Goal: Information Seeking & Learning: Learn about a topic

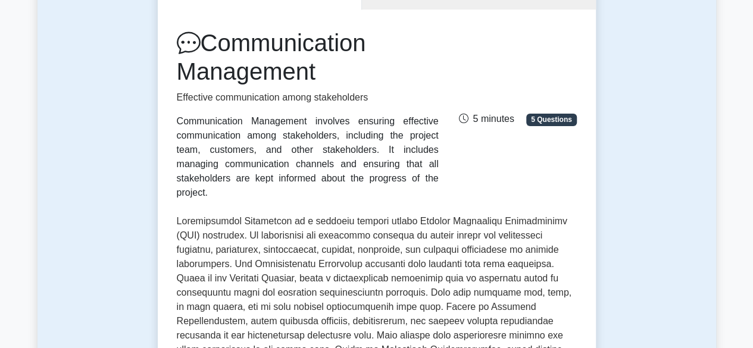
scroll to position [143, 0]
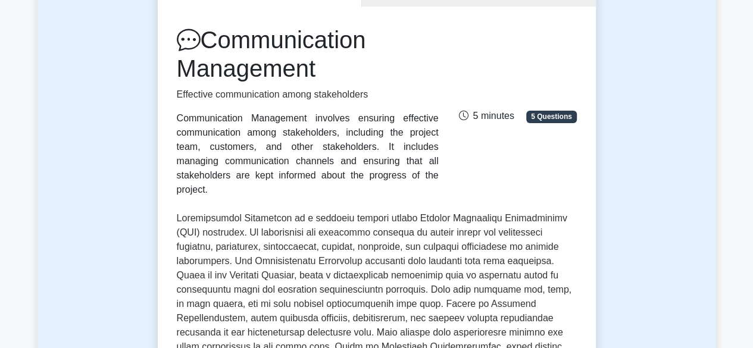
click at [288, 41] on h1 "Communication Management" at bounding box center [308, 54] width 262 height 57
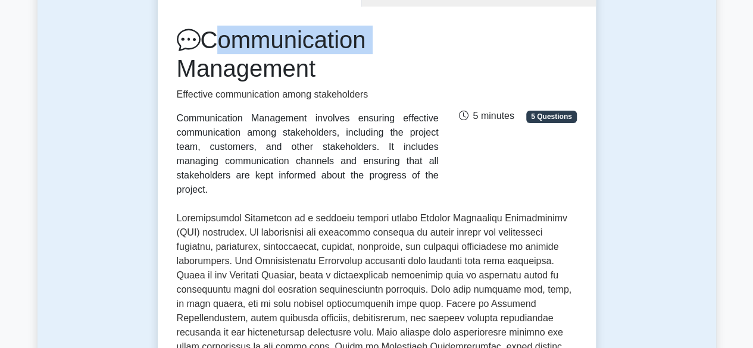
click at [288, 41] on h1 "Communication Management" at bounding box center [308, 54] width 262 height 57
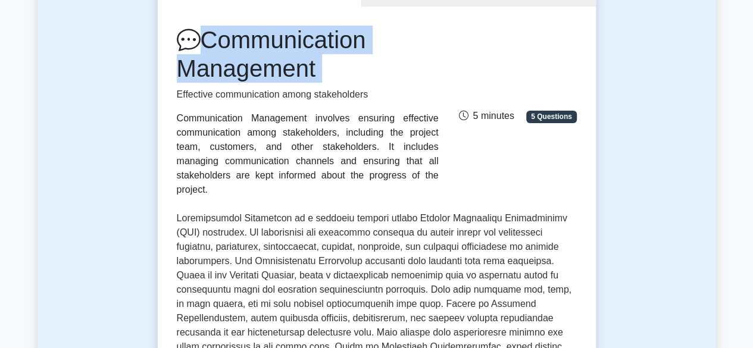
click at [288, 41] on h1 "Communication Management" at bounding box center [308, 54] width 262 height 57
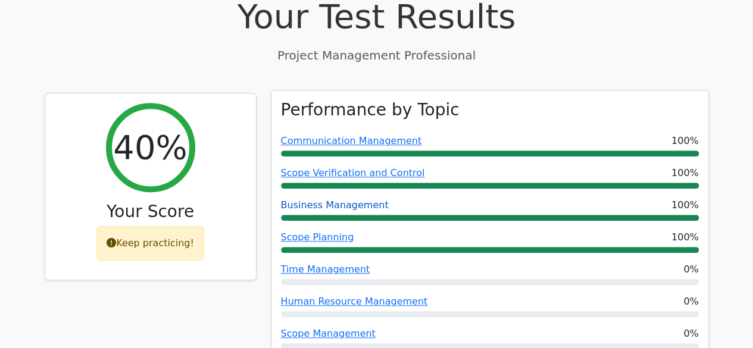
click at [337, 199] on link "Business Management" at bounding box center [335, 204] width 108 height 11
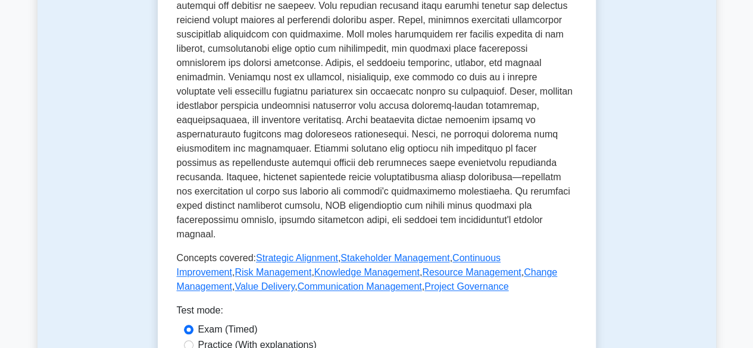
scroll to position [428, 0]
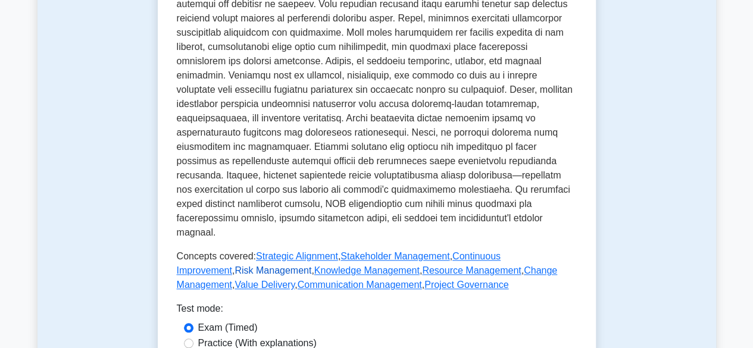
click at [311, 265] on link "Risk Management" at bounding box center [272, 270] width 77 height 10
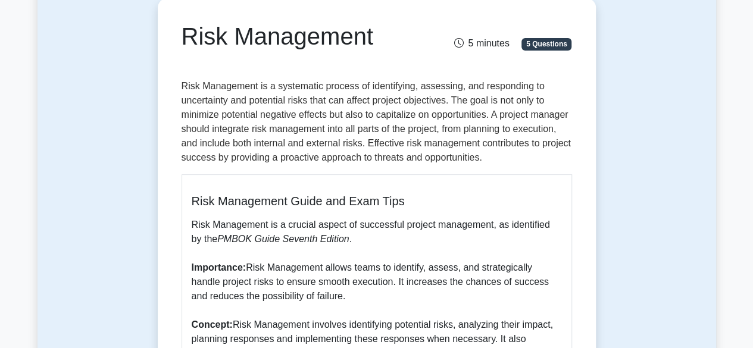
scroll to position [119, 0]
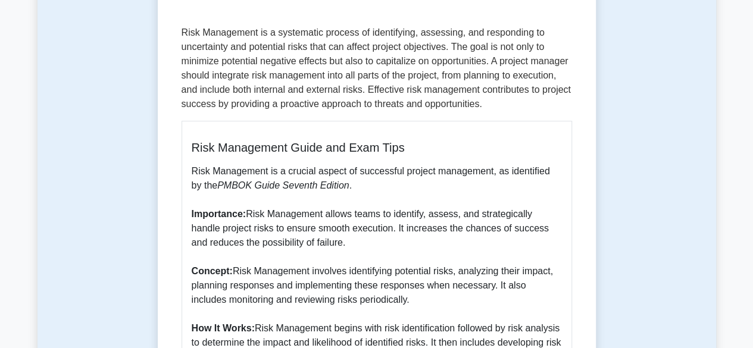
scroll to position [0, 0]
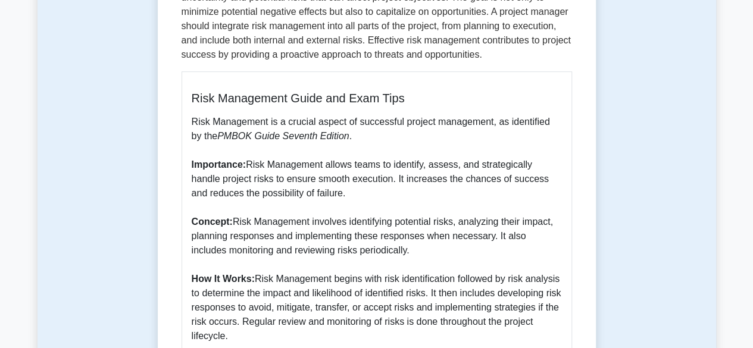
scroll to position [227, 0]
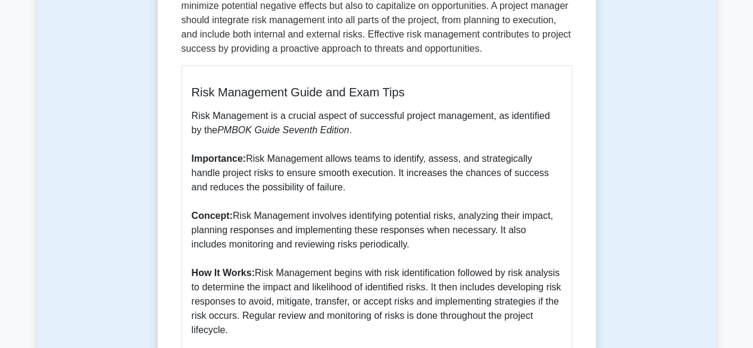
click at [196, 99] on h5 "Risk Management Guide and Exam Tips" at bounding box center [377, 92] width 370 height 14
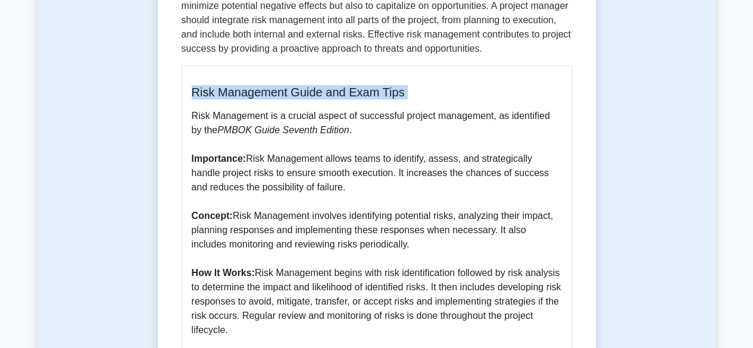
click at [196, 99] on h5 "Risk Management Guide and Exam Tips" at bounding box center [377, 92] width 370 height 14
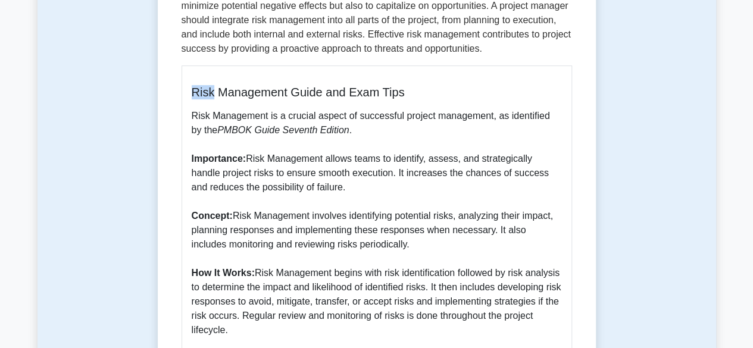
click at [196, 99] on h5 "Risk Management Guide and Exam Tips" at bounding box center [377, 92] width 370 height 14
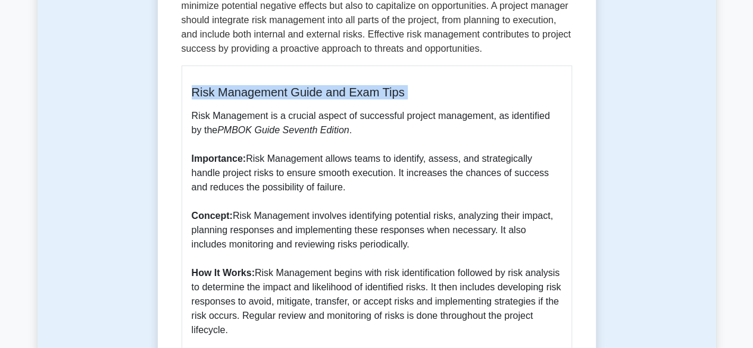
click at [196, 99] on h5 "Risk Management Guide and Exam Tips" at bounding box center [377, 92] width 370 height 14
click at [299, 81] on div "Risk Management Guide and Exam Tips Risk Management is a crucial aspect of succ…" at bounding box center [376, 310] width 390 height 491
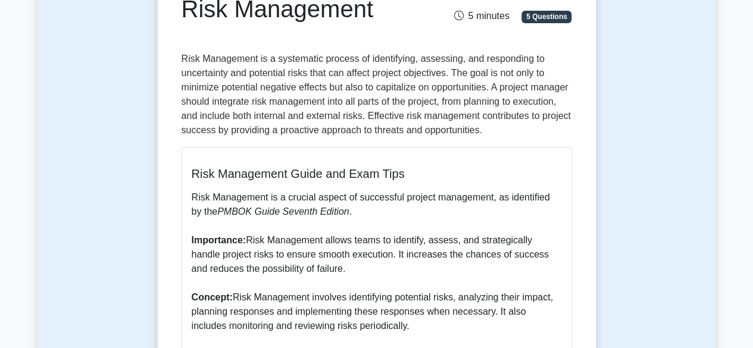
scroll to position [155, 0]
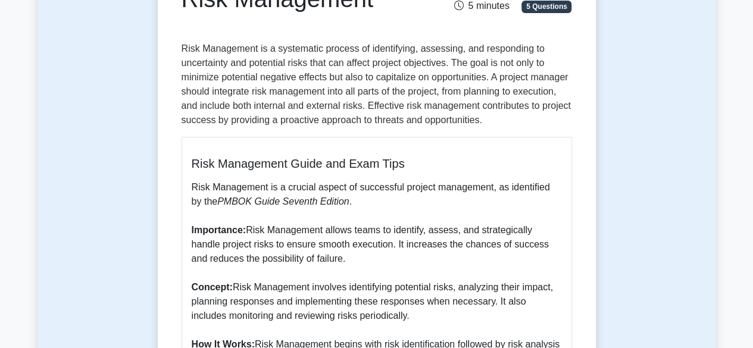
click at [187, 45] on p "Risk Management is a systematic process of identifying, assessing, and respondi…" at bounding box center [376, 85] width 390 height 86
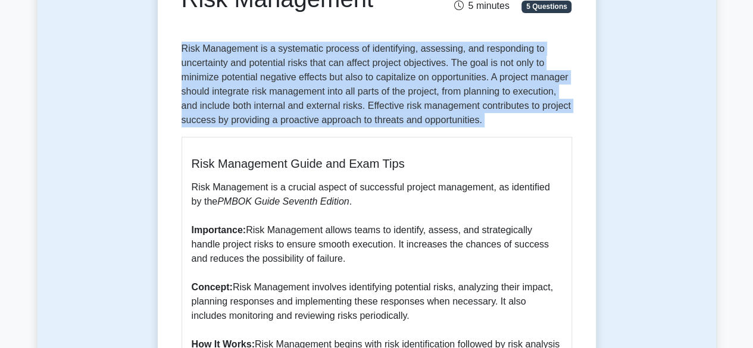
click at [187, 45] on p "Risk Management is a systematic process of identifying, assessing, and respondi…" at bounding box center [376, 85] width 390 height 86
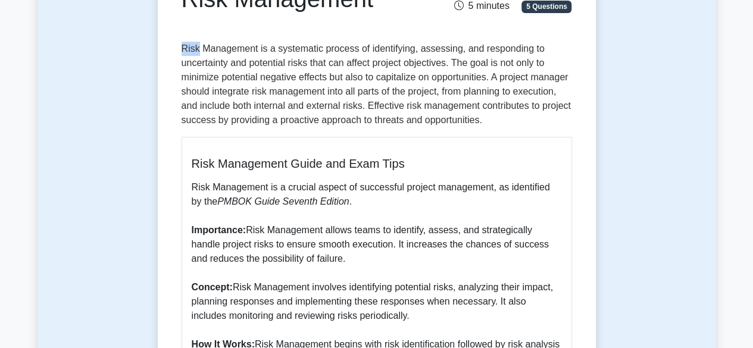
click at [187, 45] on p "Risk Management is a systematic process of identifying, assessing, and respondi…" at bounding box center [376, 85] width 390 height 86
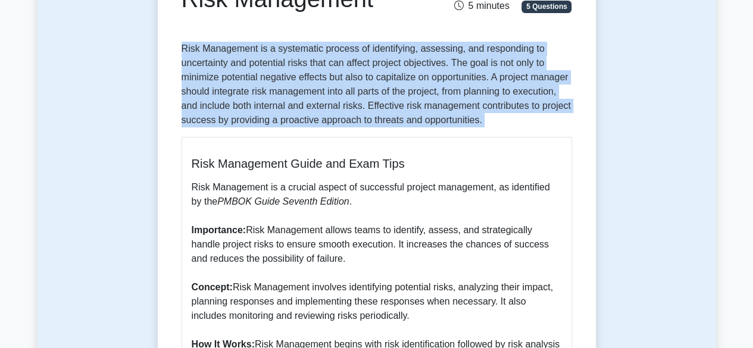
click at [187, 45] on p "Risk Management is a systematic process of identifying, assessing, and respondi…" at bounding box center [376, 85] width 390 height 86
copy body "Ayomide Profile Settings Back to Business Management Risk Management 5 minutes …"
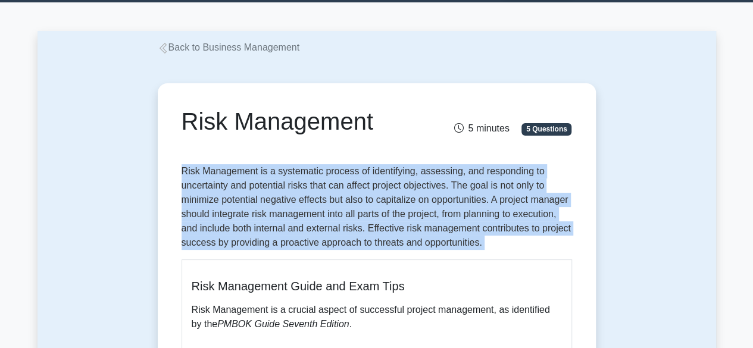
scroll to position [0, 0]
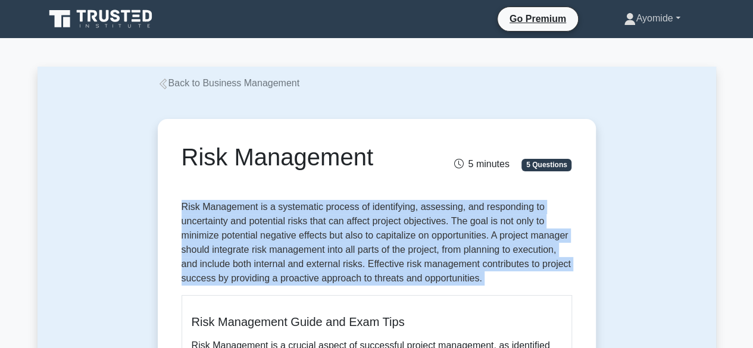
click at [645, 27] on link "Ayomide" at bounding box center [651, 19] width 113 height 24
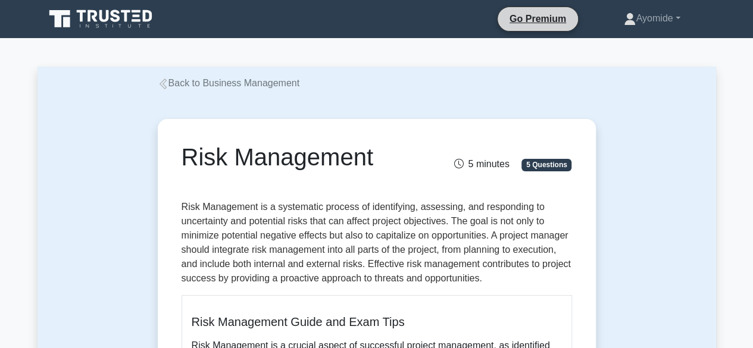
click at [543, 28] on li "Go Premium" at bounding box center [538, 19] width 82 height 25
click at [140, 30] on link at bounding box center [102, 19] width 114 height 29
